Goal: Task Accomplishment & Management: Use online tool/utility

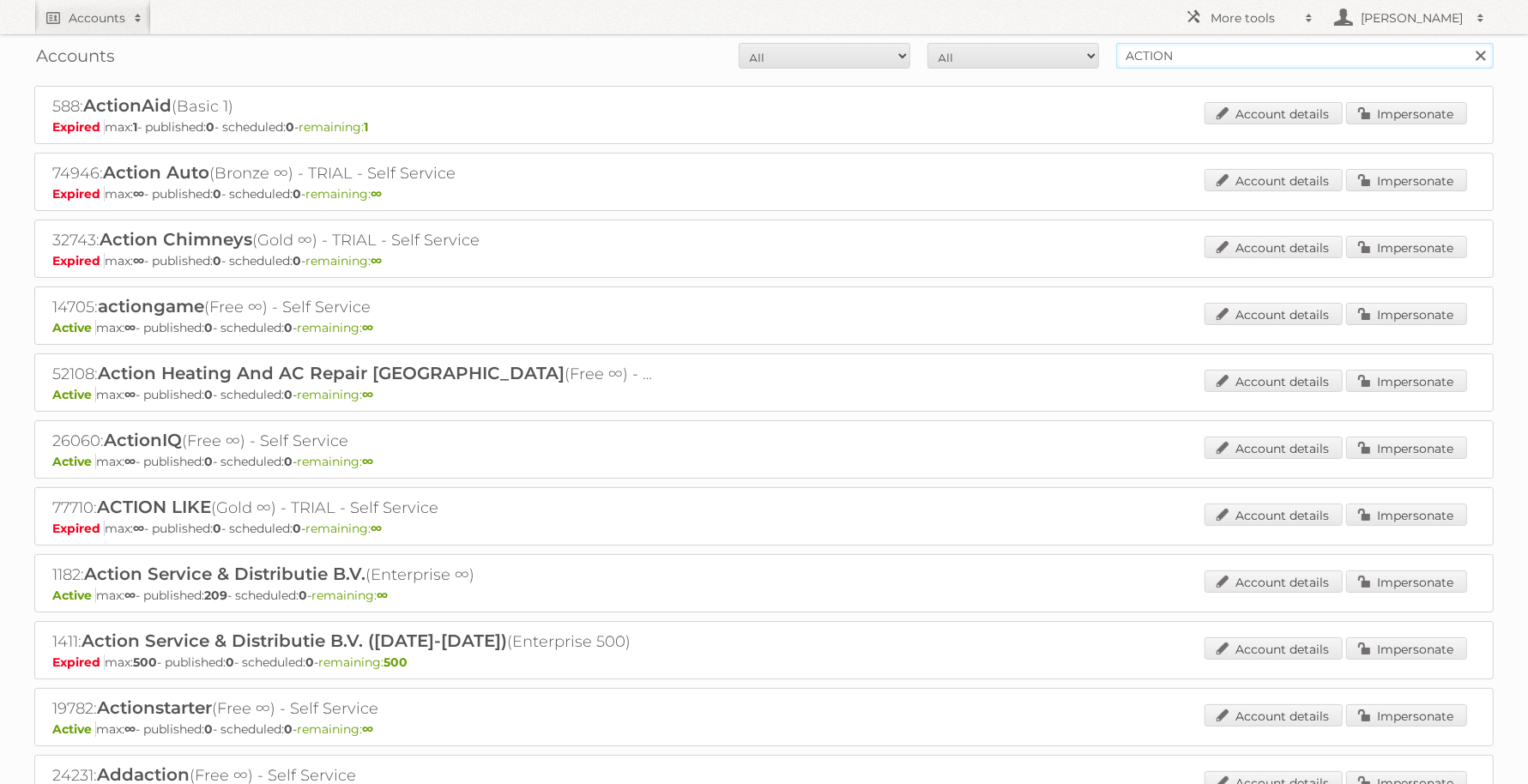
click at [1251, 52] on input "ACTION" at bounding box center [1304, 56] width 377 height 26
type input "l"
type input "[PERSON_NAME]"
click at [1467, 43] on input "Search" at bounding box center [1480, 56] width 26 height 26
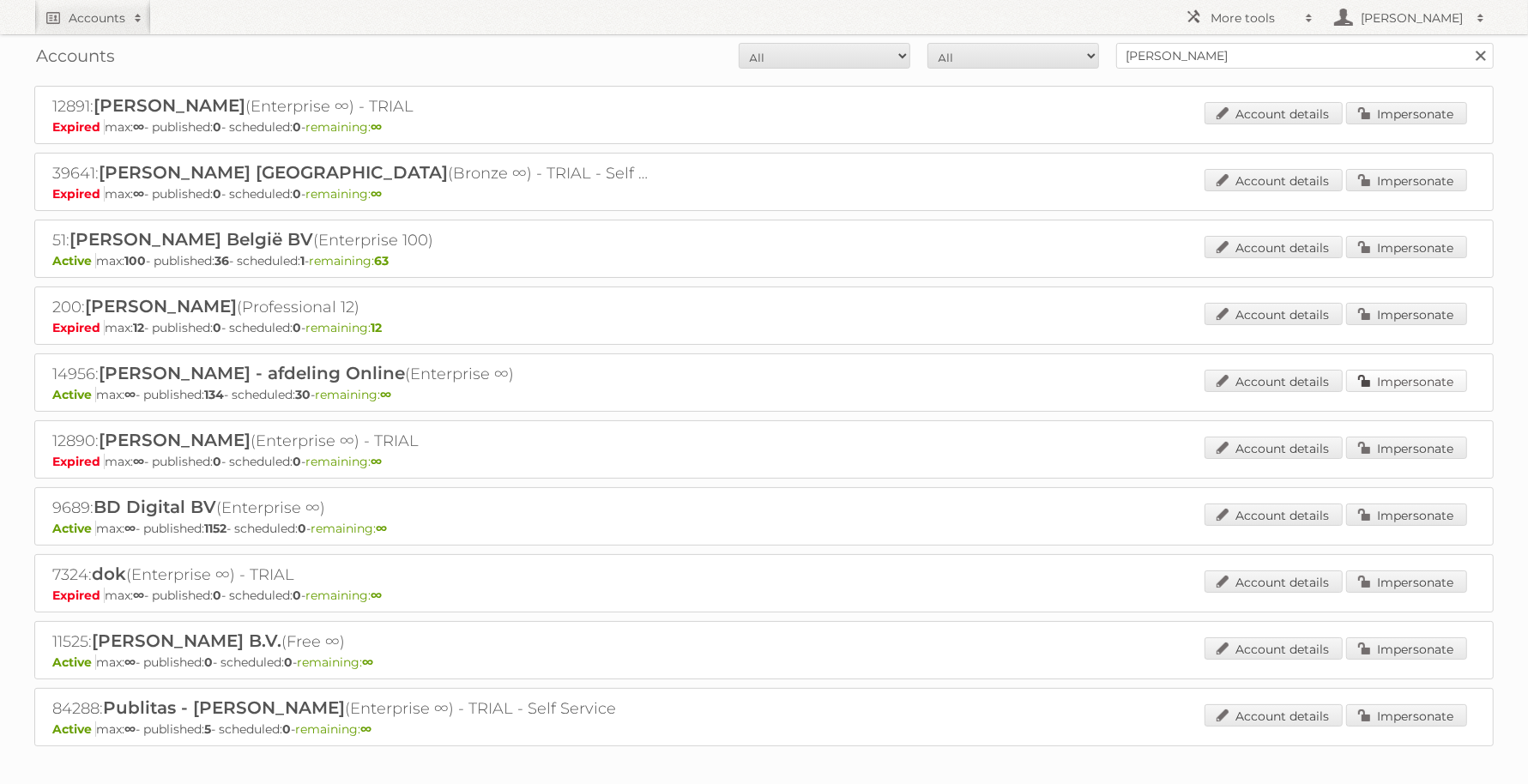
click at [1377, 379] on link "Impersonate" at bounding box center [1406, 381] width 121 height 22
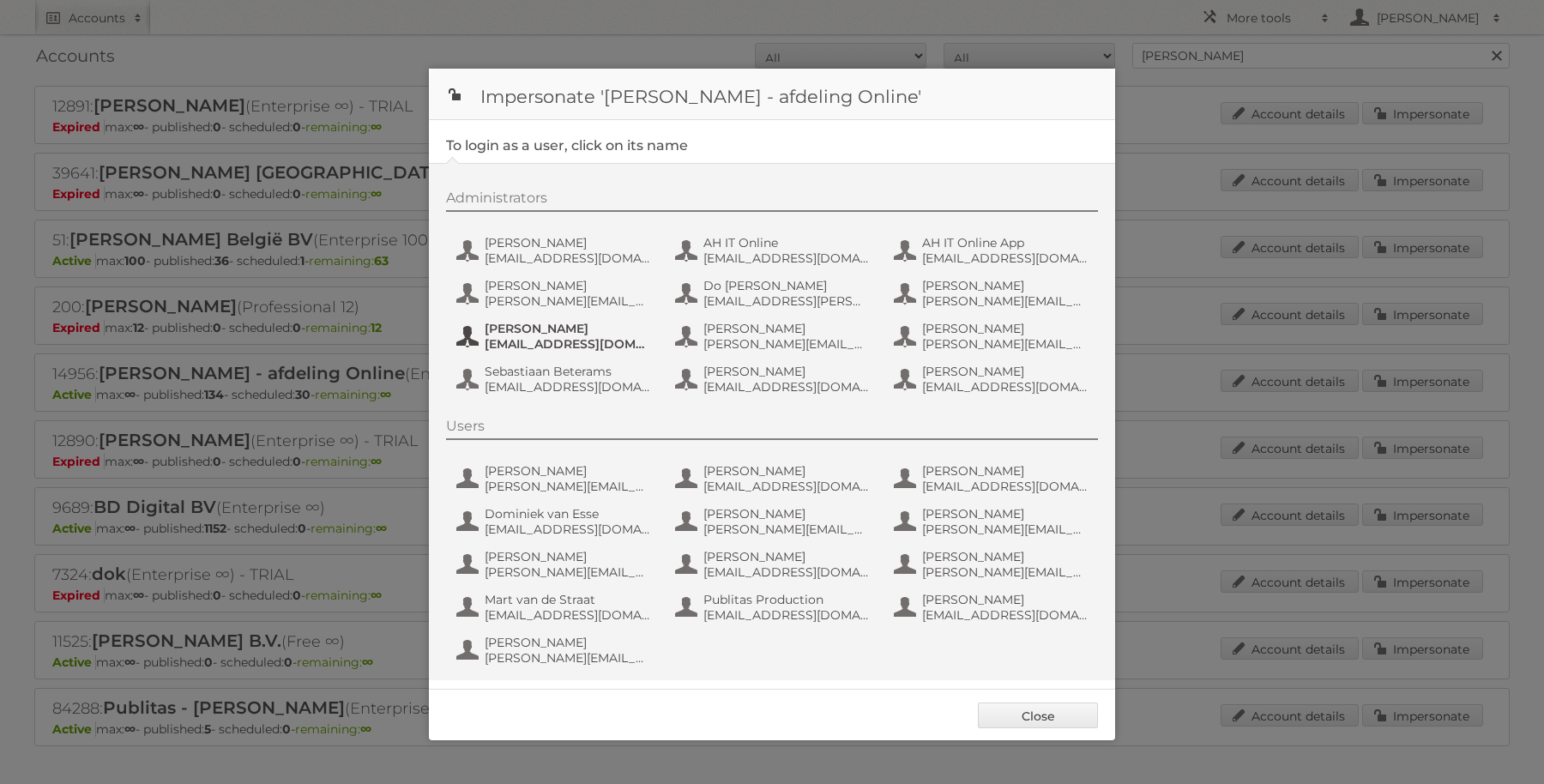
click at [516, 322] on span "Jos van der Meij" at bounding box center [568, 328] width 166 height 15
